Goal: Navigation & Orientation: Find specific page/section

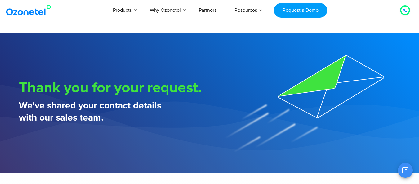
click at [402, 12] on div at bounding box center [404, 10] width 7 height 7
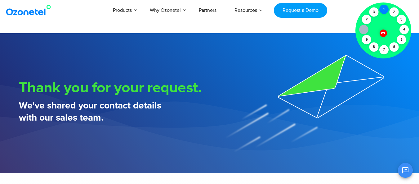
click at [384, 10] on div "1" at bounding box center [383, 9] width 9 height 9
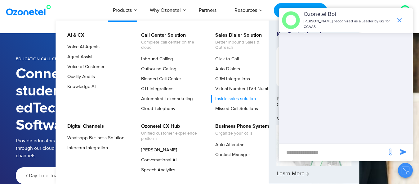
click at [234, 102] on link "Inside sales solution" at bounding box center [234, 98] width 46 height 7
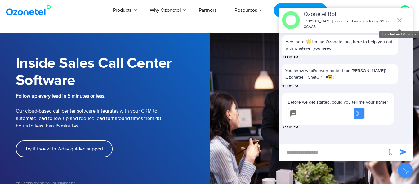
click at [400, 16] on icon "end chat or minimize" at bounding box center [399, 19] width 7 height 7
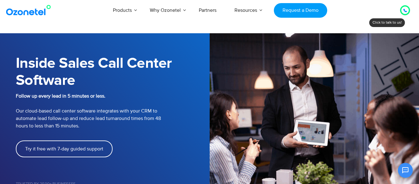
click at [406, 9] on icon at bounding box center [405, 11] width 4 height 4
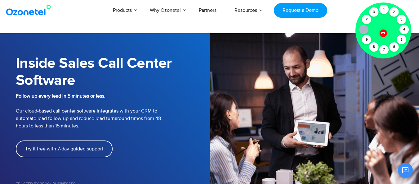
click at [335, 15] on div "Products AI & CX Voice AI Agents Agent Assist Voice of Customer Quality Audits …" at bounding box center [243, 10] width 341 height 20
click at [384, 33] on icon at bounding box center [383, 33] width 4 height 4
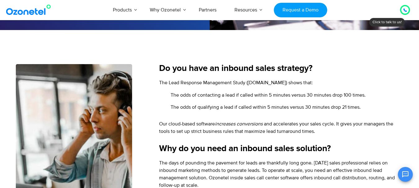
scroll to position [201, 0]
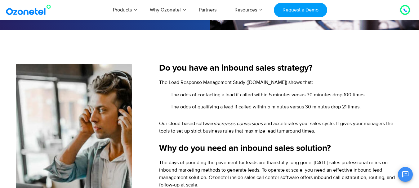
click at [406, 10] on icon at bounding box center [405, 10] width 4 height 4
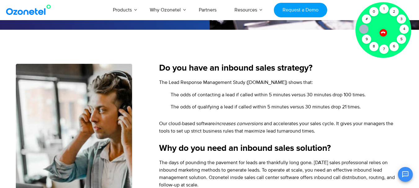
click at [382, 33] on icon at bounding box center [383, 32] width 4 height 4
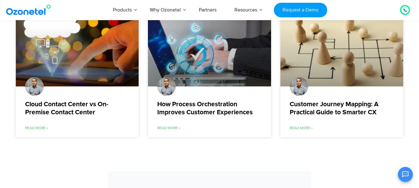
scroll to position [1395, 0]
